Goal: Transaction & Acquisition: Purchase product/service

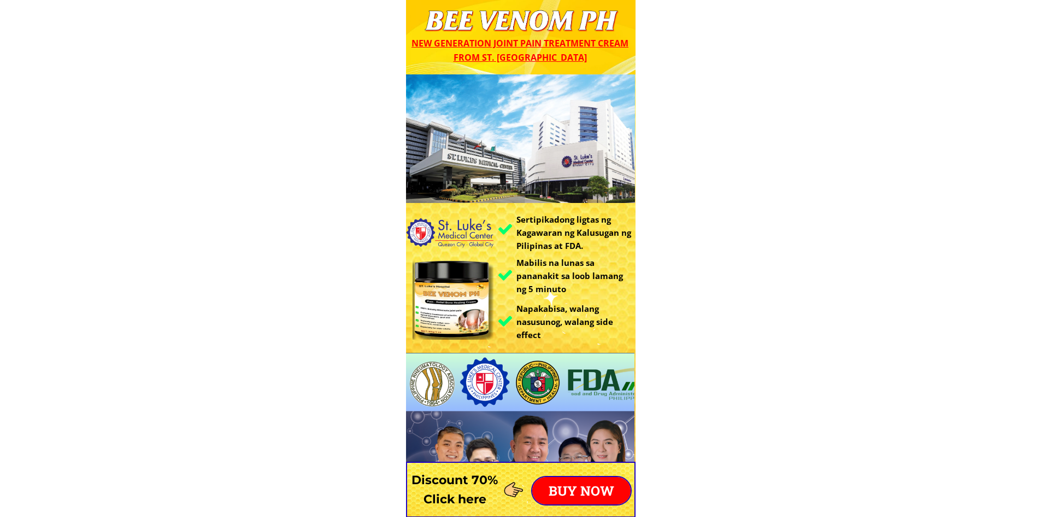
click at [575, 485] on p "BUY NOW" at bounding box center [581, 490] width 98 height 27
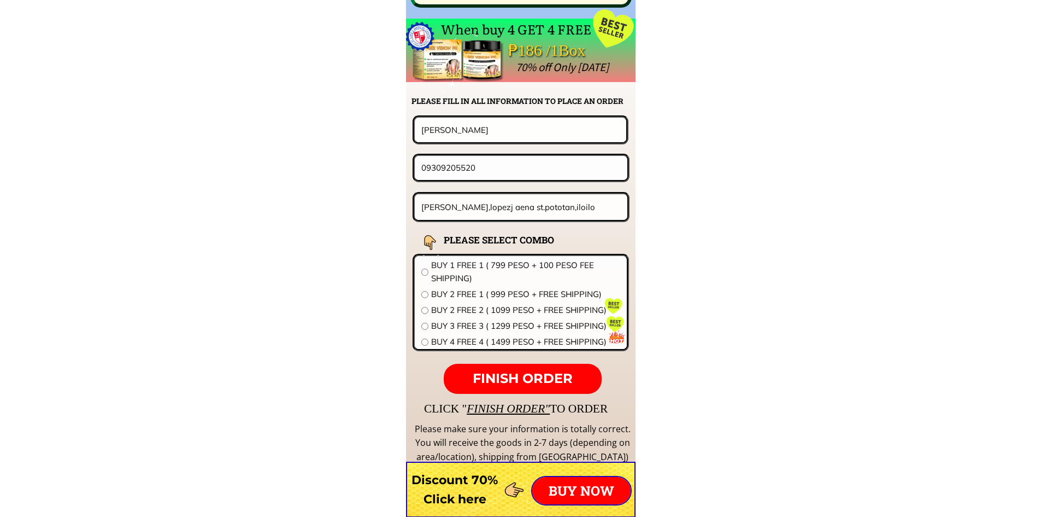
scroll to position [8578, 0]
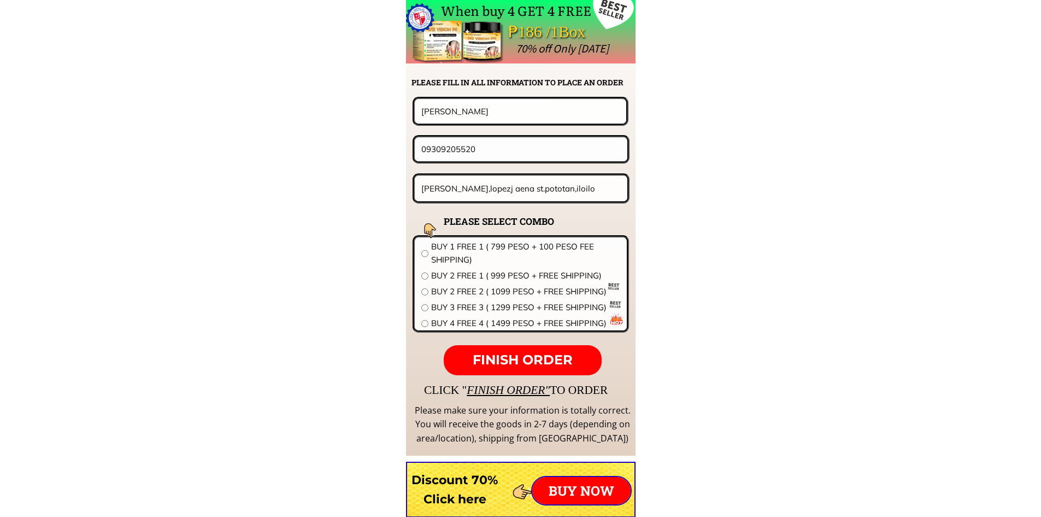
drag, startPoint x: 399, startPoint y: 110, endPoint x: 252, endPoint y: 108, distance: 146.5
paste input "[PERSON_NAME]"
type input "[PERSON_NAME]"
drag, startPoint x: 494, startPoint y: 154, endPoint x: 247, endPoint y: 148, distance: 247.2
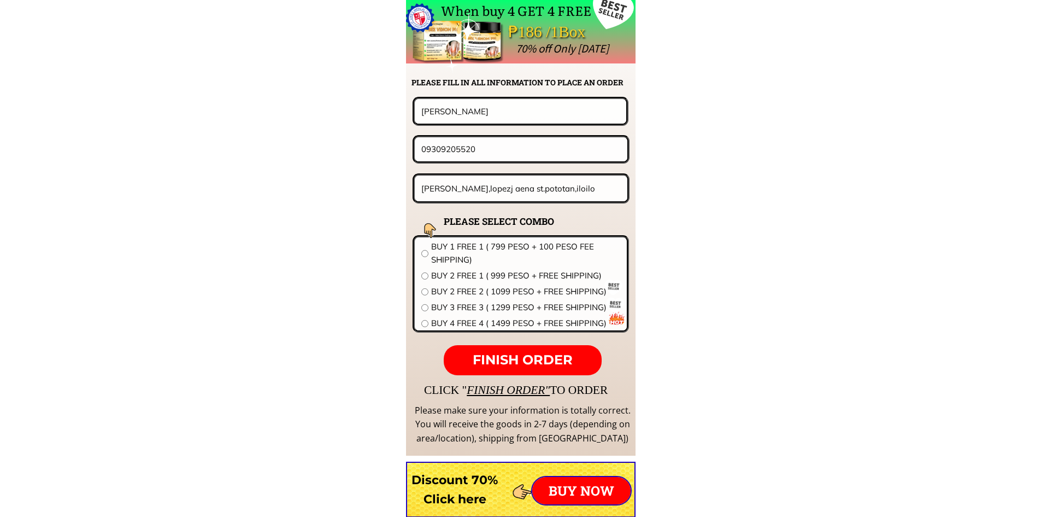
paste input "071075862"
type input "09071075862"
click at [531, 193] on input "[PERSON_NAME],lopezj aena st.pototan,iloilo" at bounding box center [522, 188] width 206 height 26
paste input "Papallasen [PERSON_NAME]"
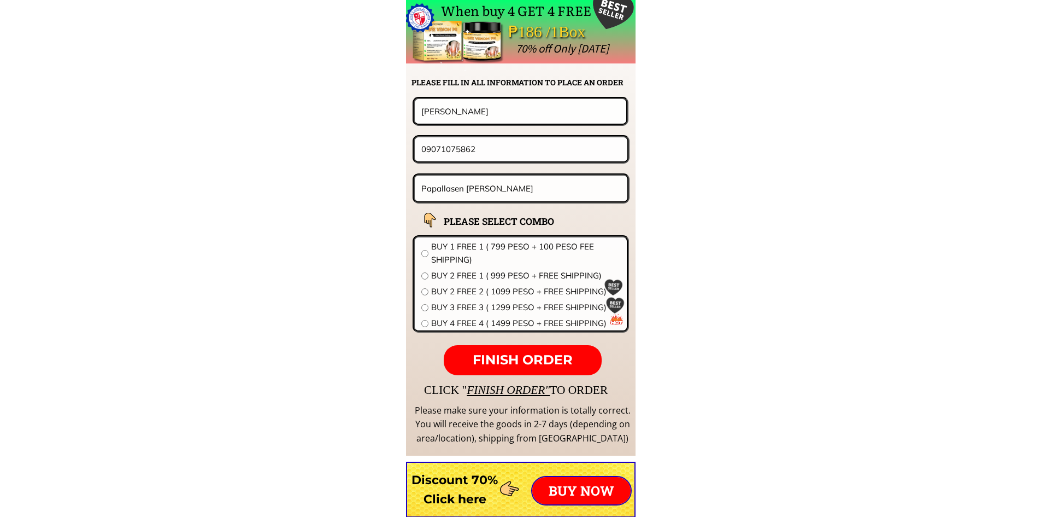
type input "Papallasen [PERSON_NAME]"
click at [482, 290] on span "BUY 2 FREE 2 ( 1099 PESO + FREE SHIPPING)" at bounding box center [525, 291] width 189 height 13
radio input "true"
click at [523, 341] on form "FINISH ORDER [PERSON_NAME] 09071075862 Papallasen [PERSON_NAME] BEE VENOM STLUK…" at bounding box center [453, 236] width 354 height 278
click at [524, 349] on p "FINISH ORDER" at bounding box center [522, 360] width 157 height 31
